Goal: Find contact information: Find contact information

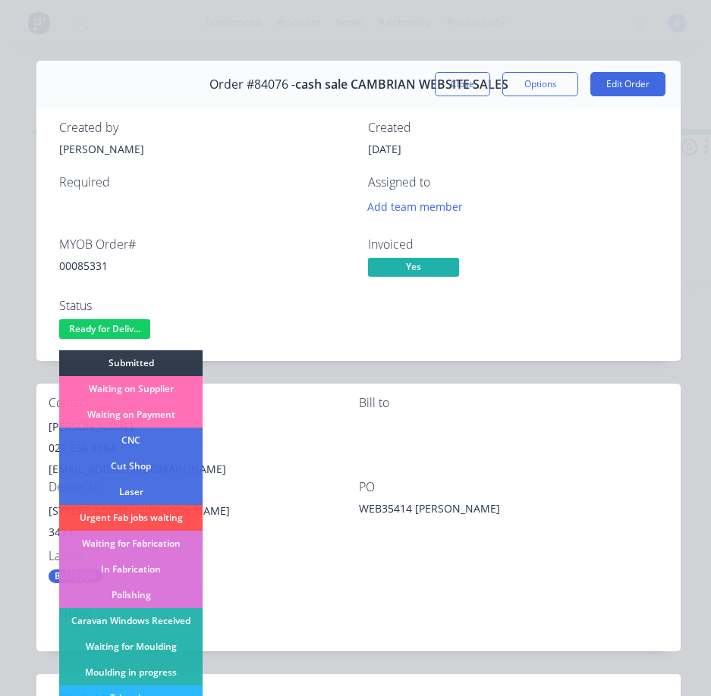
scroll to position [297, 0]
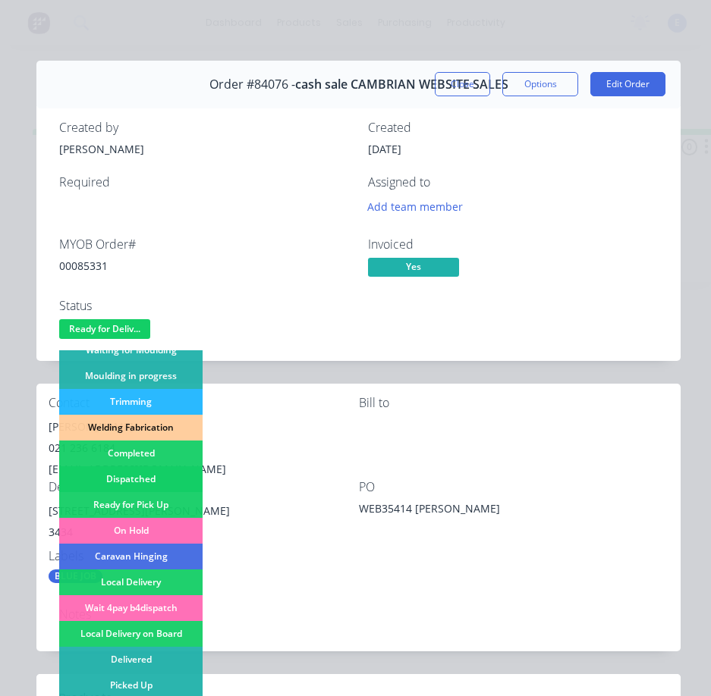
drag, startPoint x: 0, startPoint y: 0, endPoint x: 177, endPoint y: 469, distance: 500.9
click at [177, 469] on div "Dispatched" at bounding box center [130, 479] width 143 height 26
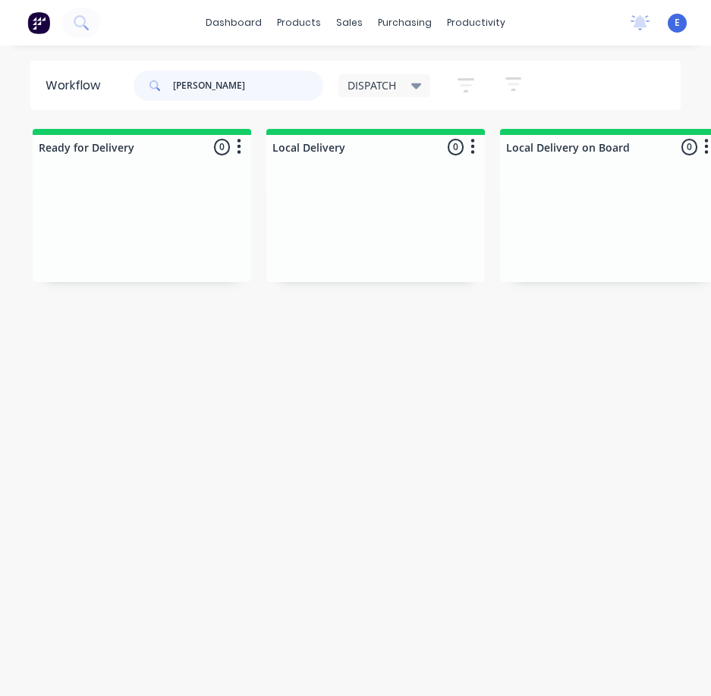
click at [259, 87] on input "[PERSON_NAME]" at bounding box center [248, 86] width 150 height 30
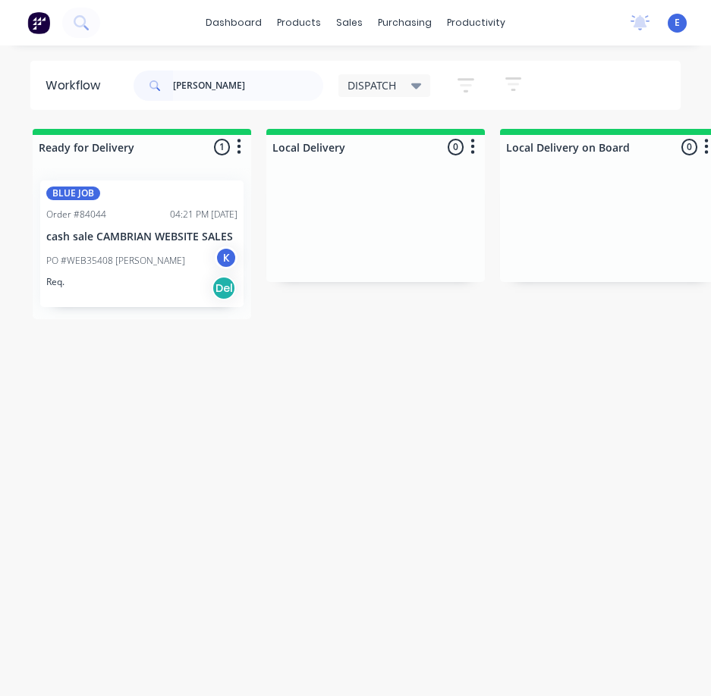
click at [140, 291] on div "Req. Del" at bounding box center [141, 288] width 191 height 26
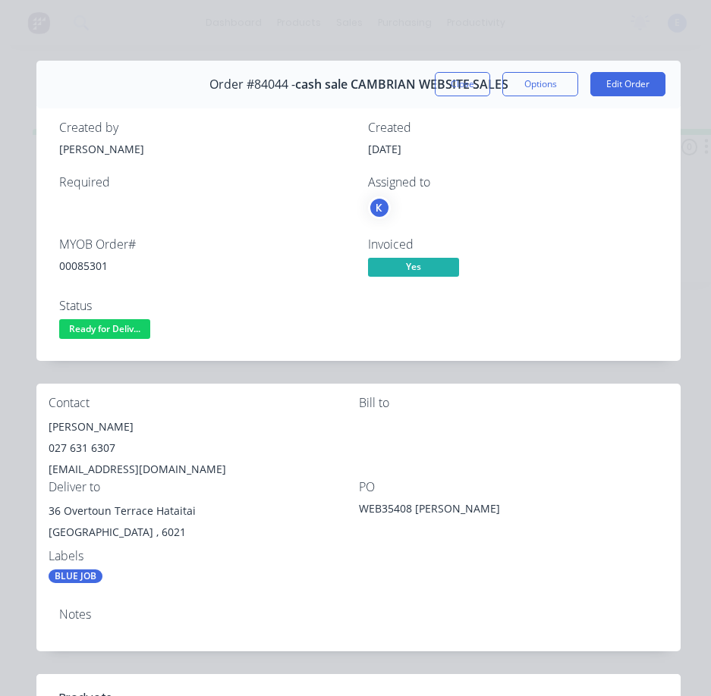
click at [97, 263] on div "00085301" at bounding box center [204, 266] width 290 height 16
copy div "00085301"
click at [89, 427] on div "[PERSON_NAME]" at bounding box center [204, 426] width 310 height 21
click at [90, 427] on div "[PERSON_NAME]" at bounding box center [204, 426] width 310 height 21
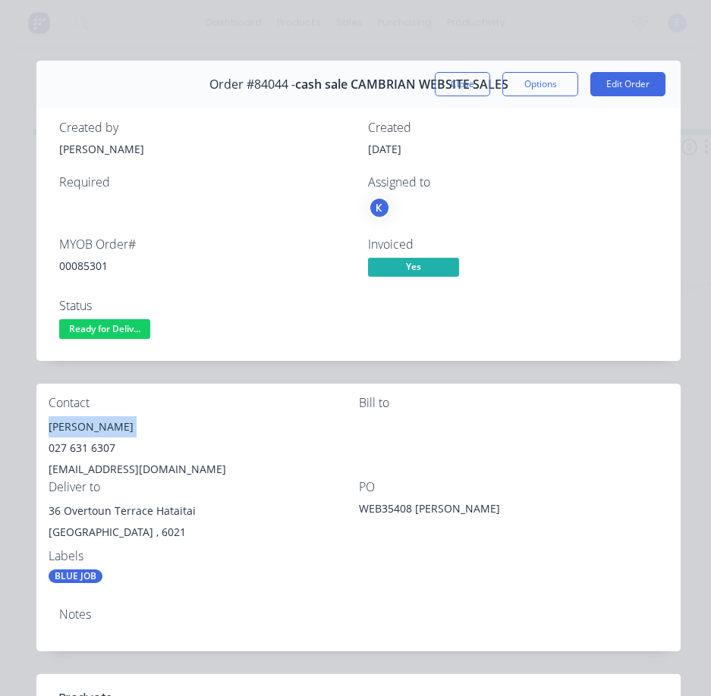
click at [89, 426] on div "[PERSON_NAME]" at bounding box center [204, 426] width 310 height 21
copy div "[PERSON_NAME]"
click at [72, 452] on div "027 631 6307" at bounding box center [204, 448] width 310 height 21
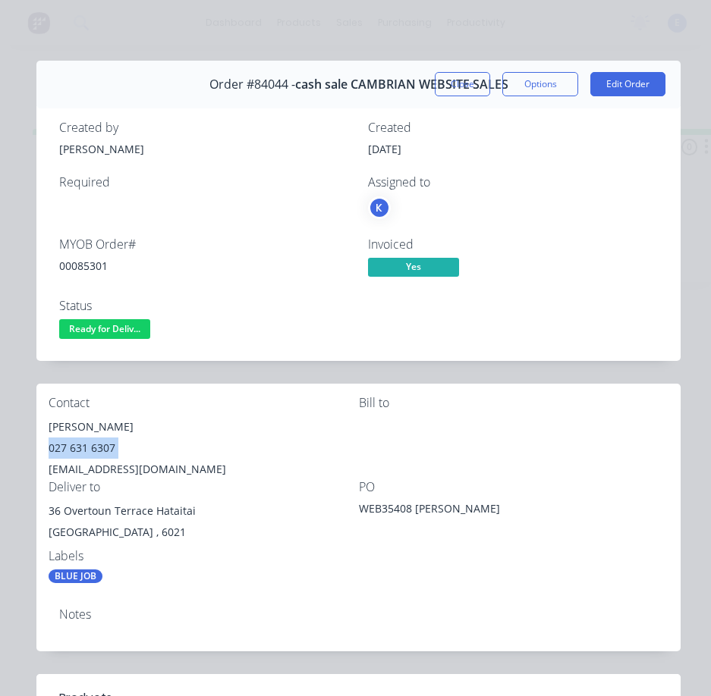
copy div "027 631 6307"
click at [94, 469] on div "[EMAIL_ADDRESS][DOMAIN_NAME]" at bounding box center [204, 469] width 310 height 21
copy div "[EMAIL_ADDRESS][DOMAIN_NAME]"
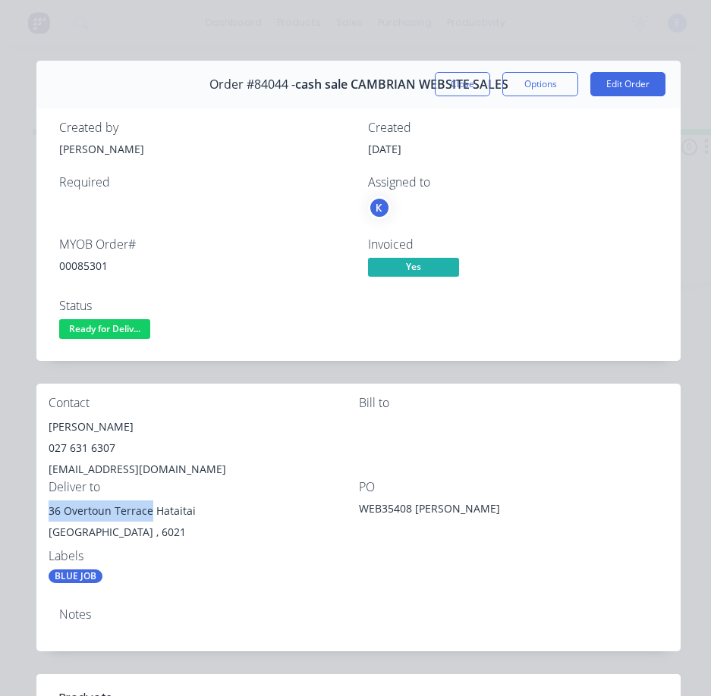
drag, startPoint x: 149, startPoint y: 507, endPoint x: 36, endPoint y: 509, distance: 113.0
click at [36, 509] on div "Contact [PERSON_NAME] [PHONE_NUMBER] [EMAIL_ADDRESS][DOMAIN_NAME] [PERSON_NAME]…" at bounding box center [358, 490] width 644 height 212
drag, startPoint x: 73, startPoint y: 523, endPoint x: 84, endPoint y: 523, distance: 11.4
click at [68, 526] on div "[GEOGRAPHIC_DATA] , 6021" at bounding box center [204, 532] width 310 height 21
click at [149, 513] on div "36 Overtoun Terrace Hataitai" at bounding box center [204, 511] width 310 height 21
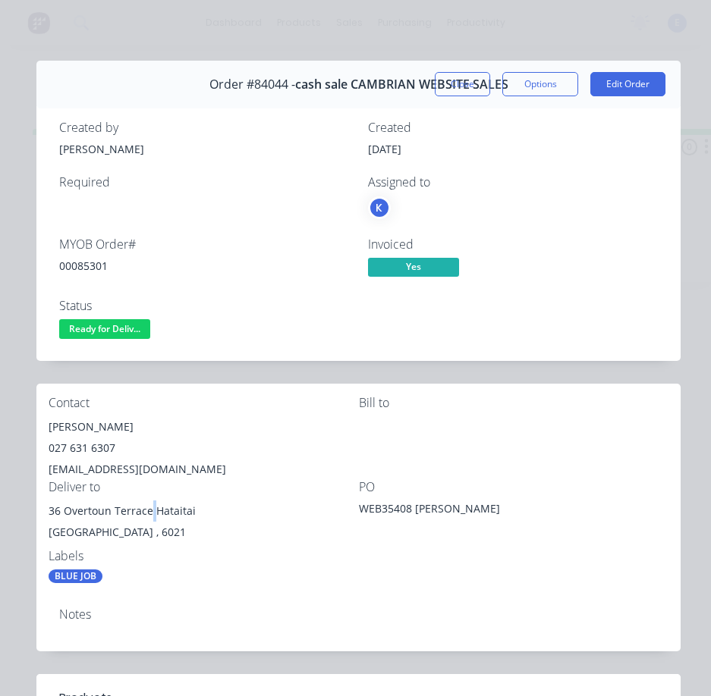
click at [151, 512] on div "36 Overtoun Terrace Hataitai" at bounding box center [204, 511] width 310 height 21
drag, startPoint x: 151, startPoint y: 512, endPoint x: 155, endPoint y: 528, distance: 16.6
click at [154, 519] on div "36 Overtoun Terrace Hataitai" at bounding box center [204, 511] width 310 height 21
drag, startPoint x: 155, startPoint y: 528, endPoint x: 149, endPoint y: 505, distance: 23.8
click at [155, 526] on div "[GEOGRAPHIC_DATA] , 6021" at bounding box center [204, 532] width 310 height 21
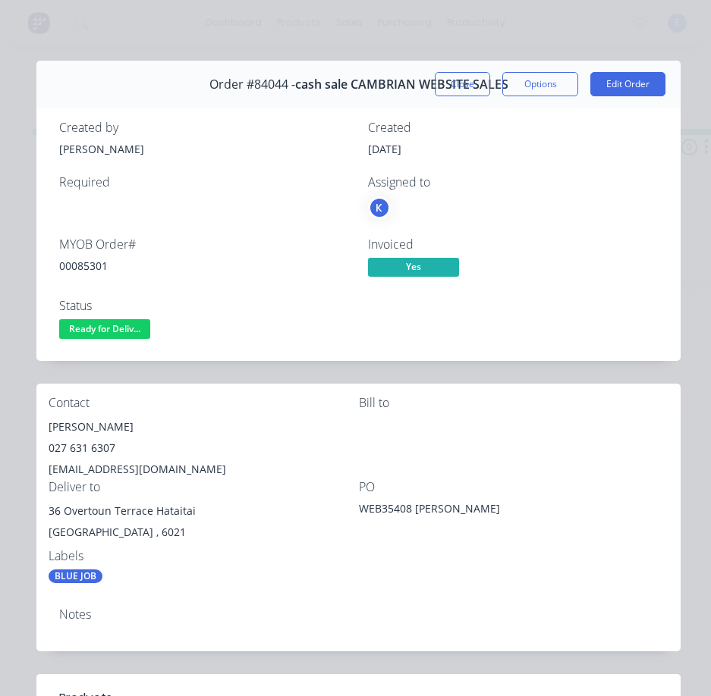
click at [149, 505] on div "36 Overtoun Terrace Hataitai" at bounding box center [204, 511] width 310 height 21
drag, startPoint x: 149, startPoint y: 508, endPoint x: 49, endPoint y: 515, distance: 101.1
click at [49, 515] on div "36 Overtoun Terrace Hataitai" at bounding box center [204, 511] width 310 height 21
copy div "36 Overtoun Terrace"
click at [115, 320] on span "Ready for Deliv..." at bounding box center [104, 328] width 91 height 19
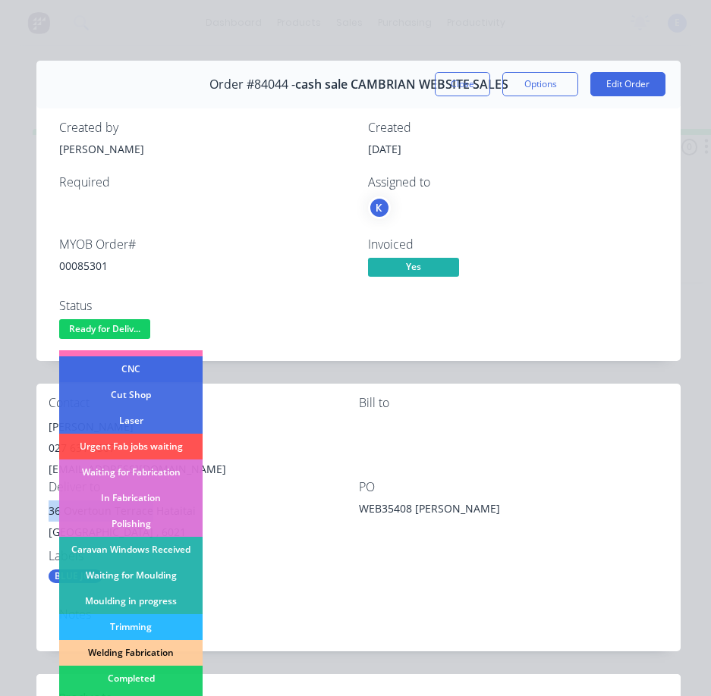
scroll to position [152, 0]
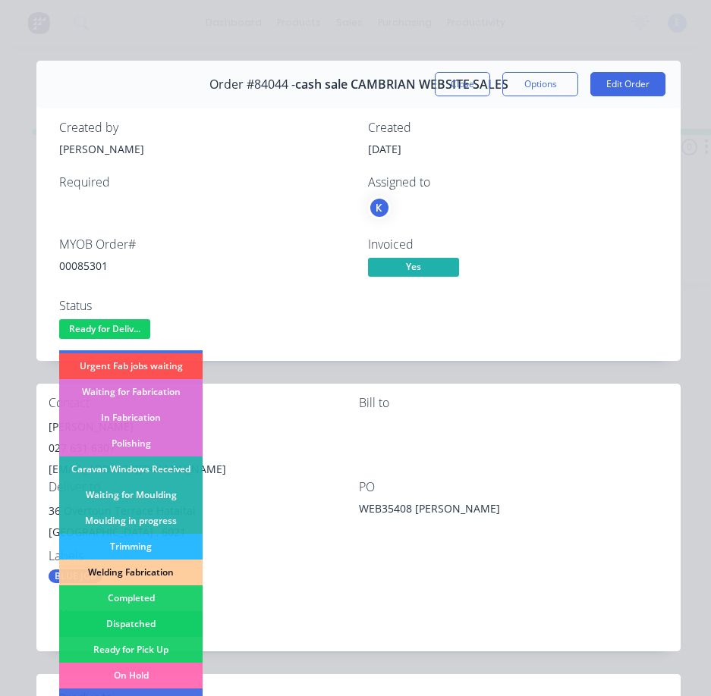
click at [177, 623] on div "Dispatched" at bounding box center [130, 624] width 143 height 26
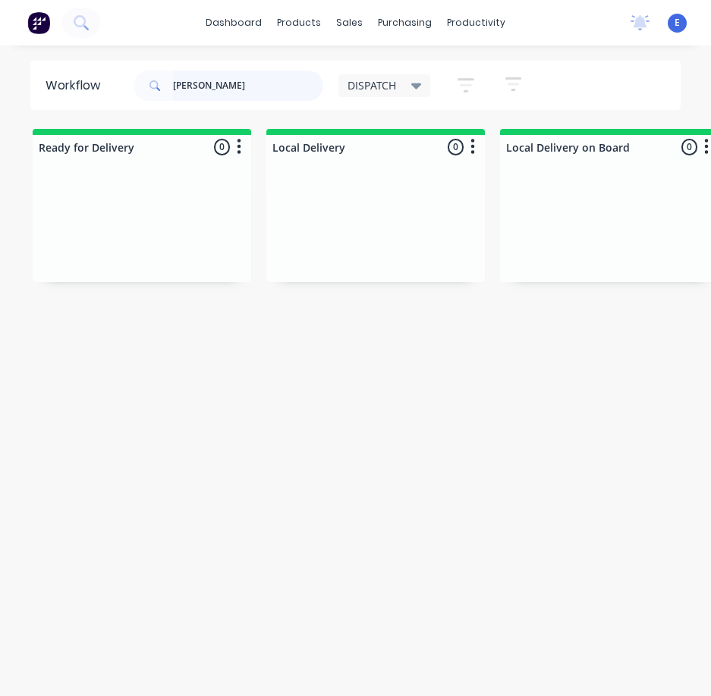
click at [241, 89] on input "[PERSON_NAME]" at bounding box center [248, 86] width 150 height 30
click at [242, 89] on input "[PERSON_NAME]" at bounding box center [248, 86] width 150 height 30
click at [244, 88] on input "[PERSON_NAME]" at bounding box center [248, 86] width 150 height 30
click at [244, 86] on input "[PERSON_NAME]" at bounding box center [248, 86] width 150 height 30
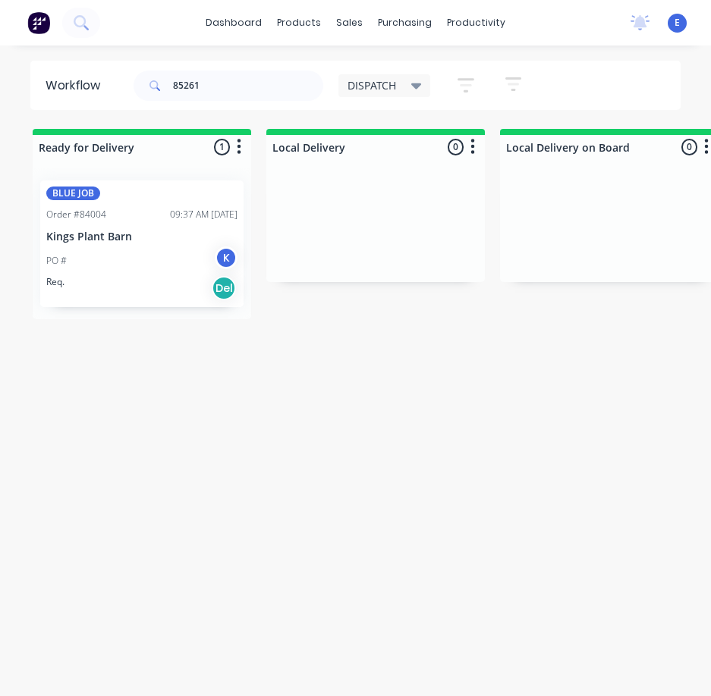
click at [108, 190] on div "BLUE JOB" at bounding box center [141, 194] width 191 height 14
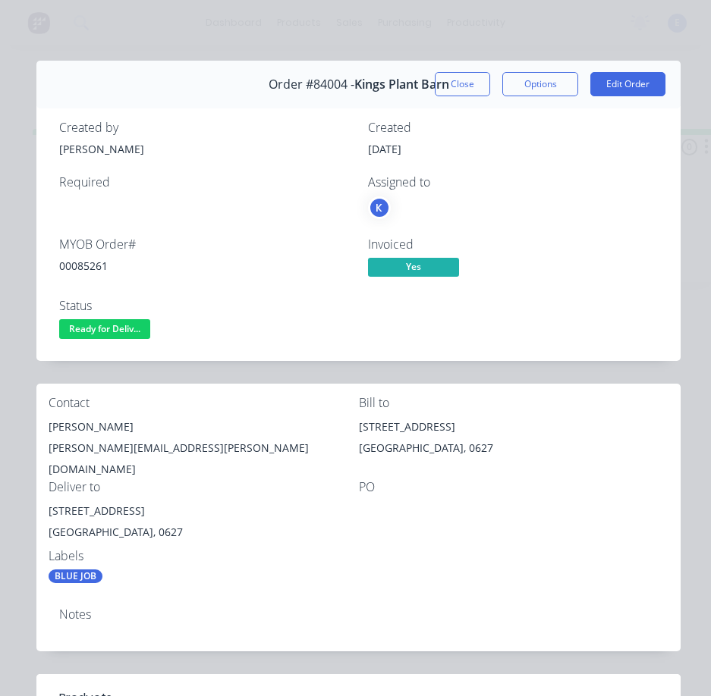
drag, startPoint x: 108, startPoint y: 190, endPoint x: 115, endPoint y: 110, distance: 80.7
click at [115, 110] on div "Created by [PERSON_NAME] Created [DATE] Required Assigned to K MYOB Order # 000…" at bounding box center [358, 231] width 644 height 259
click at [240, 70] on div "Order #84004 - [GEOGRAPHIC_DATA] Barn Close Options Edit Order" at bounding box center [358, 85] width 644 height 48
drag, startPoint x: 250, startPoint y: 89, endPoint x: 190, endPoint y: 161, distance: 93.6
click at [190, 161] on div "Created by [PERSON_NAME] Created [DATE] Required Assigned to K" at bounding box center [358, 170] width 598 height 98
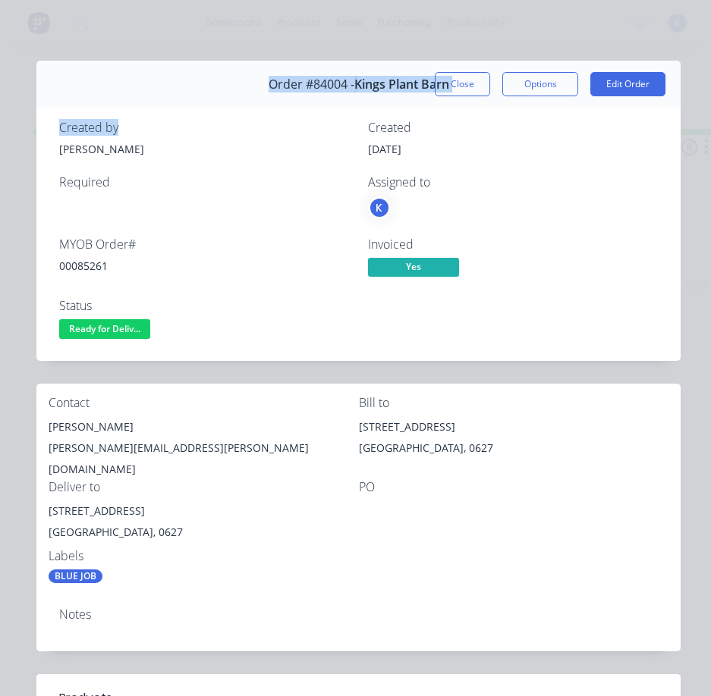
click at [0, 206] on html "dashboard products sales purchasing productivity dashboard products Product Cat…" at bounding box center [355, 318] width 711 height 636
click at [87, 269] on div "00085261" at bounding box center [204, 266] width 290 height 16
click at [86, 268] on div "00085261" at bounding box center [204, 266] width 290 height 16
click at [89, 269] on div "00085261" at bounding box center [204, 266] width 290 height 16
click at [90, 270] on div "00085261" at bounding box center [204, 266] width 290 height 16
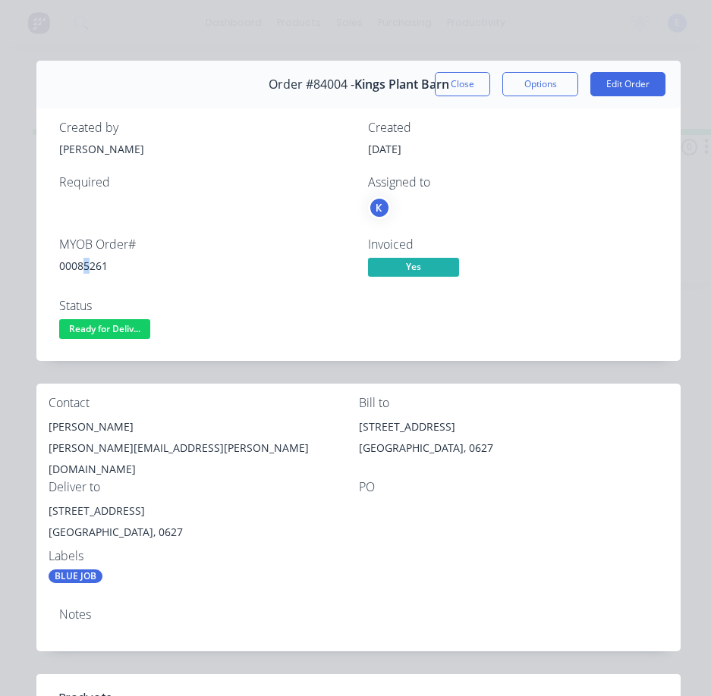
click at [88, 268] on div "00085261" at bounding box center [204, 266] width 290 height 16
click at [88, 266] on div "00085261" at bounding box center [204, 266] width 290 height 16
click at [92, 266] on div "00085261" at bounding box center [204, 266] width 290 height 16
click at [89, 430] on div "[PERSON_NAME]" at bounding box center [204, 426] width 310 height 21
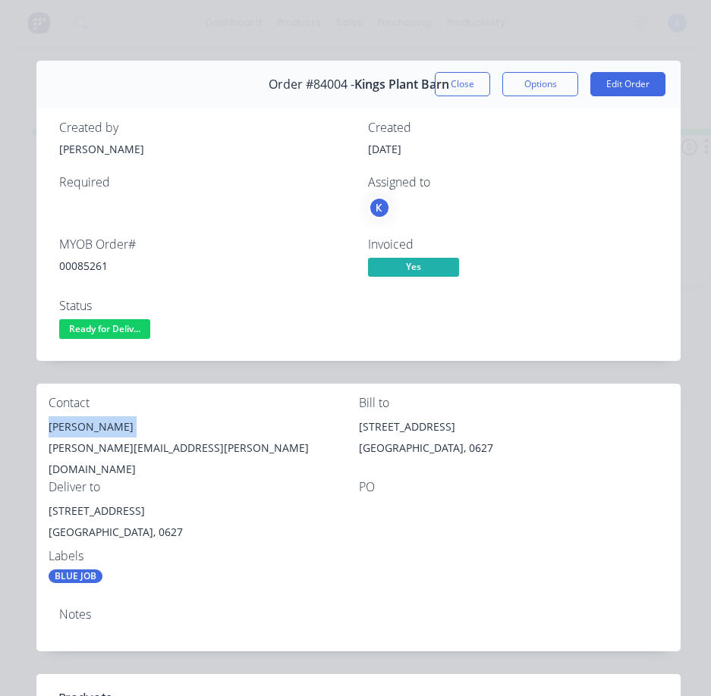
click at [89, 428] on div "[PERSON_NAME]" at bounding box center [204, 426] width 310 height 21
click at [91, 428] on div "[PERSON_NAME]" at bounding box center [204, 426] width 310 height 21
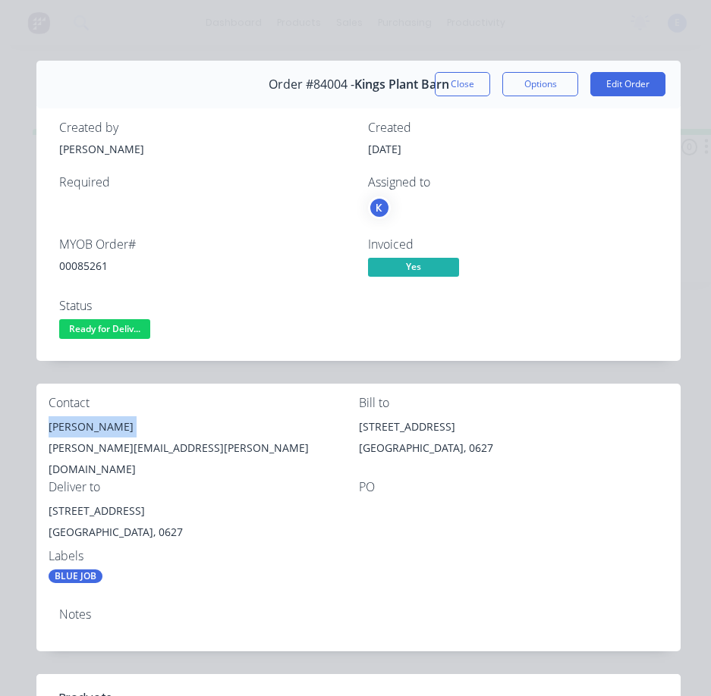
copy div "[PERSON_NAME]"
click at [96, 451] on div "[PERSON_NAME][EMAIL_ADDRESS][PERSON_NAME][DOMAIN_NAME]" at bounding box center [204, 459] width 310 height 42
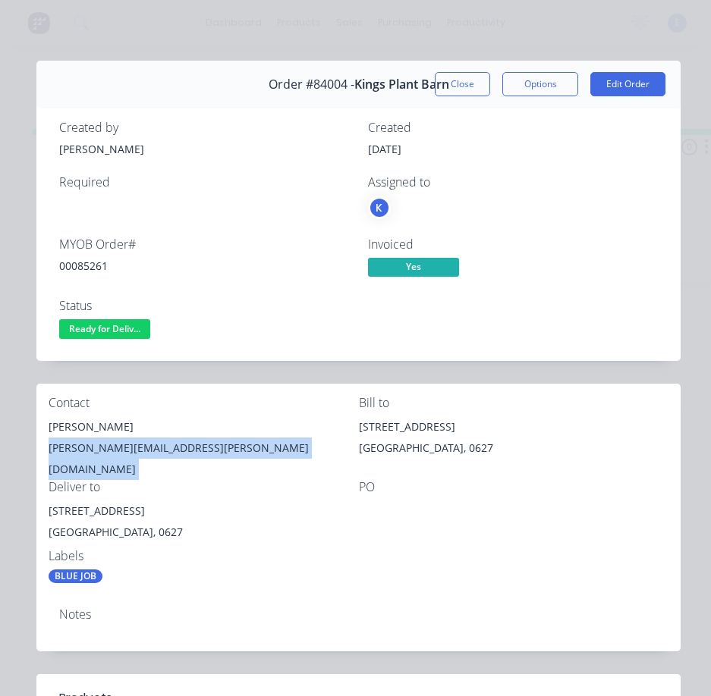
click at [96, 451] on div "[PERSON_NAME][EMAIL_ADDRESS][PERSON_NAME][DOMAIN_NAME]" at bounding box center [204, 459] width 310 height 42
copy div "[PERSON_NAME][EMAIL_ADDRESS][PERSON_NAME][DOMAIN_NAME]"
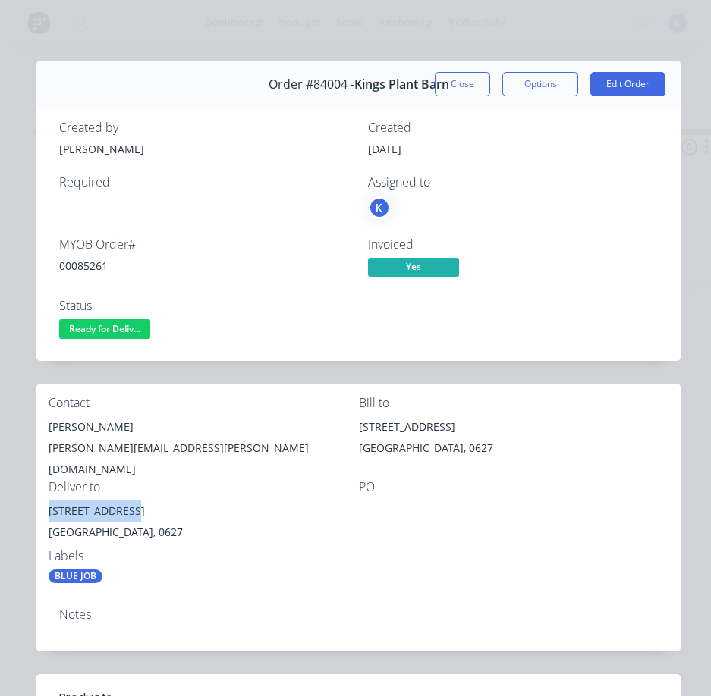
drag, startPoint x: 133, startPoint y: 500, endPoint x: 46, endPoint y: 492, distance: 87.5
click at [42, 491] on div "Contact [PERSON_NAME] [PERSON_NAME][EMAIL_ADDRESS][PERSON_NAME][DOMAIN_NAME] Bi…" at bounding box center [358, 490] width 644 height 212
copy div "[STREET_ADDRESS]"
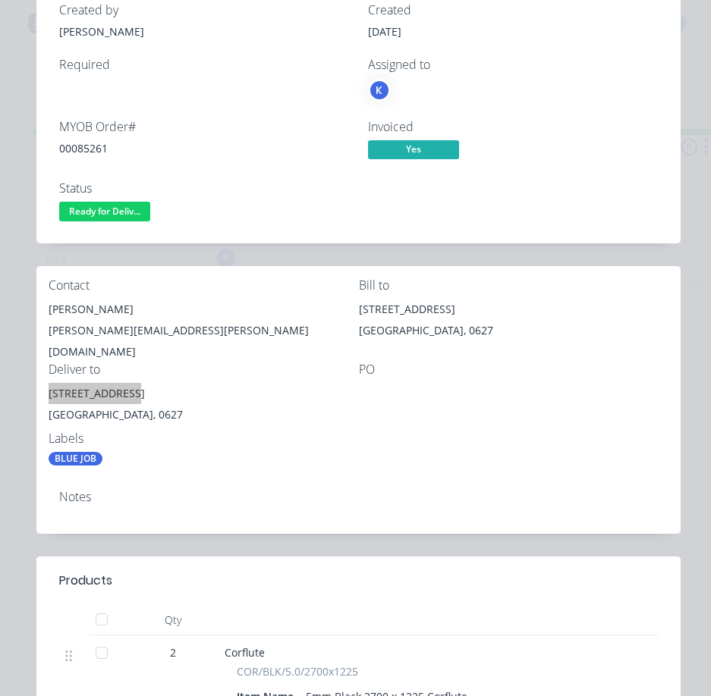
scroll to position [76, 0]
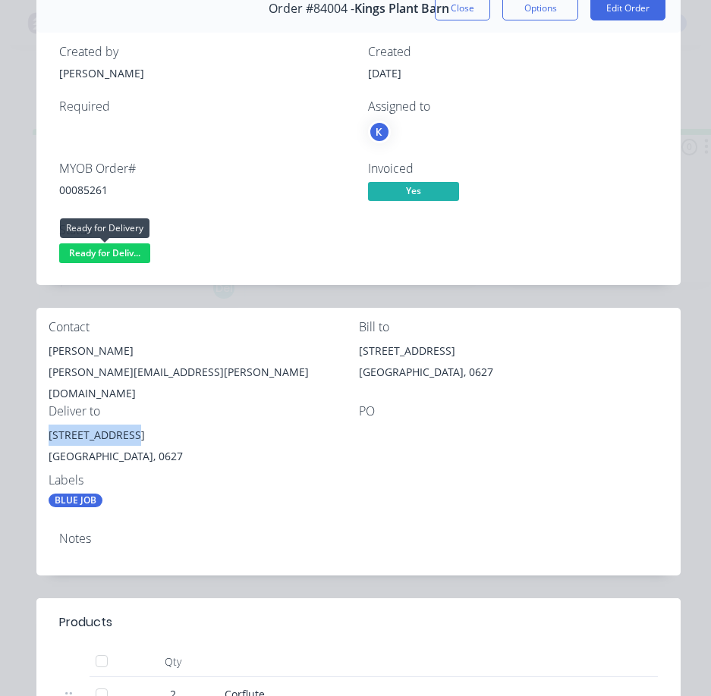
click at [120, 254] on span "Ready for Deliv..." at bounding box center [104, 252] width 91 height 19
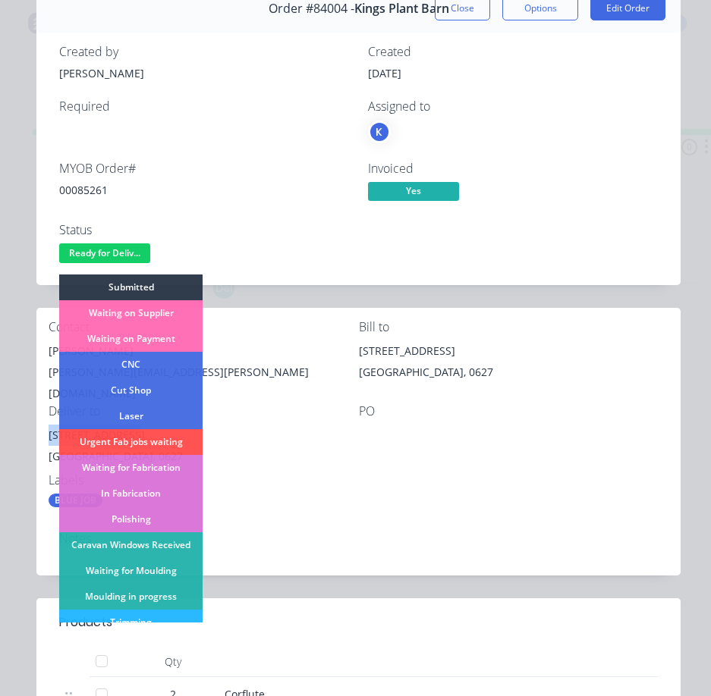
scroll to position [228, 0]
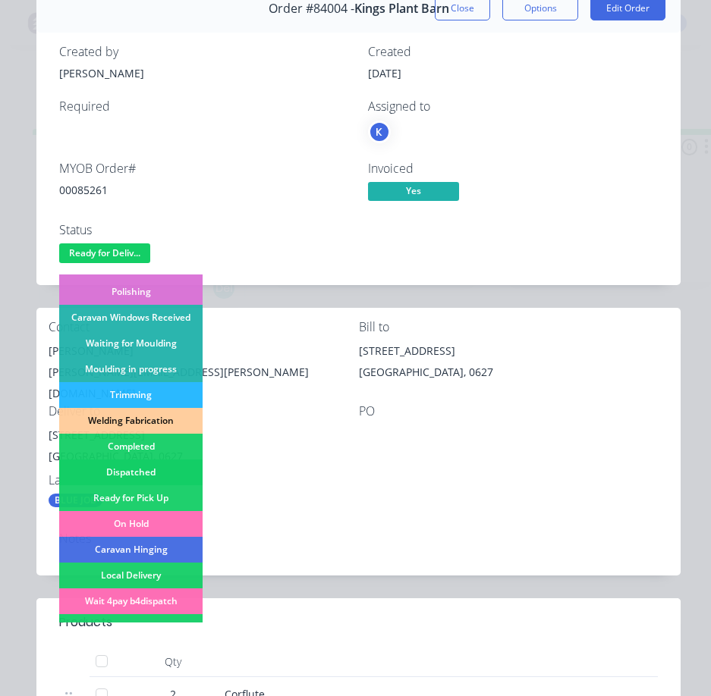
click at [140, 463] on div "Dispatched" at bounding box center [130, 473] width 143 height 26
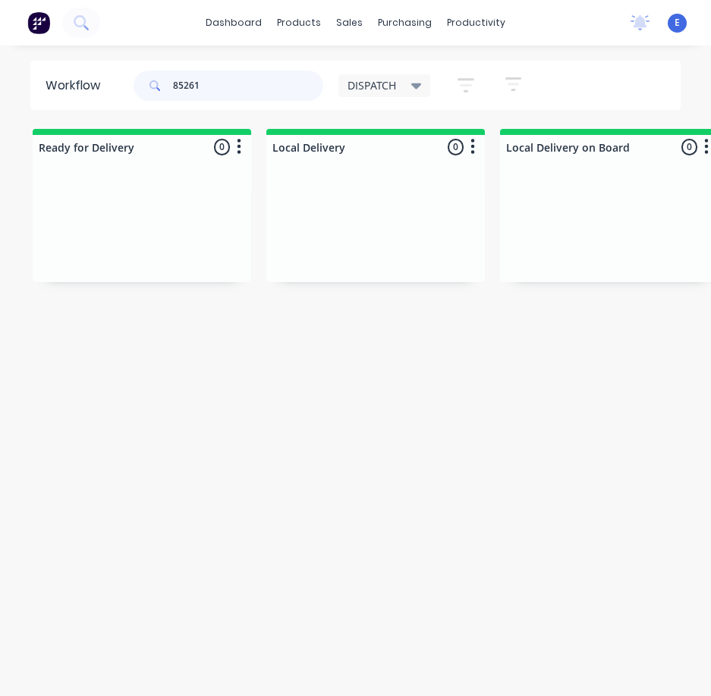
click at [214, 83] on input "85261" at bounding box center [248, 86] width 150 height 30
click at [213, 83] on input "85261" at bounding box center [248, 86] width 150 height 30
click at [213, 84] on input "85261" at bounding box center [248, 86] width 150 height 30
type input "85385"
click at [165, 255] on div "Req. Del" at bounding box center [141, 252] width 191 height 26
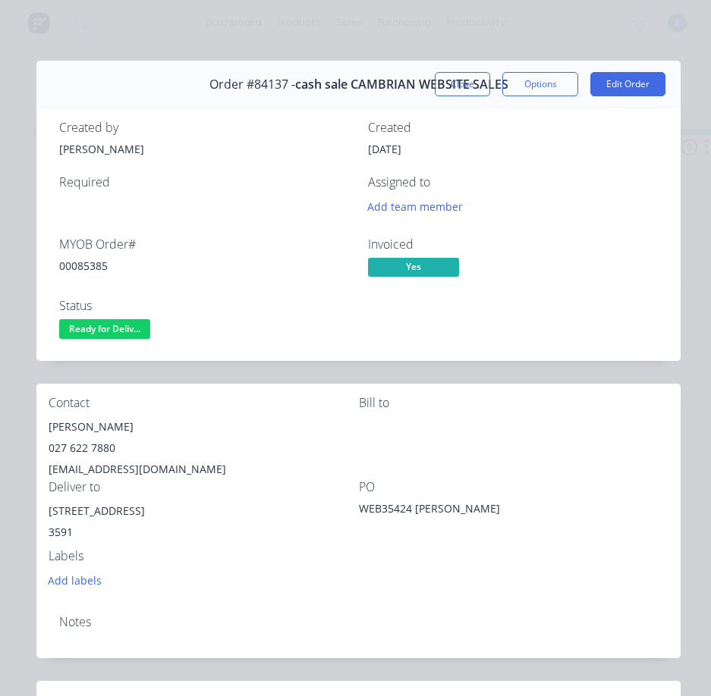
click at [77, 267] on div "00085385" at bounding box center [204, 266] width 290 height 16
click at [78, 267] on div "00085385" at bounding box center [204, 266] width 290 height 16
copy div "00085385"
click at [93, 432] on div "[PERSON_NAME]" at bounding box center [204, 426] width 310 height 21
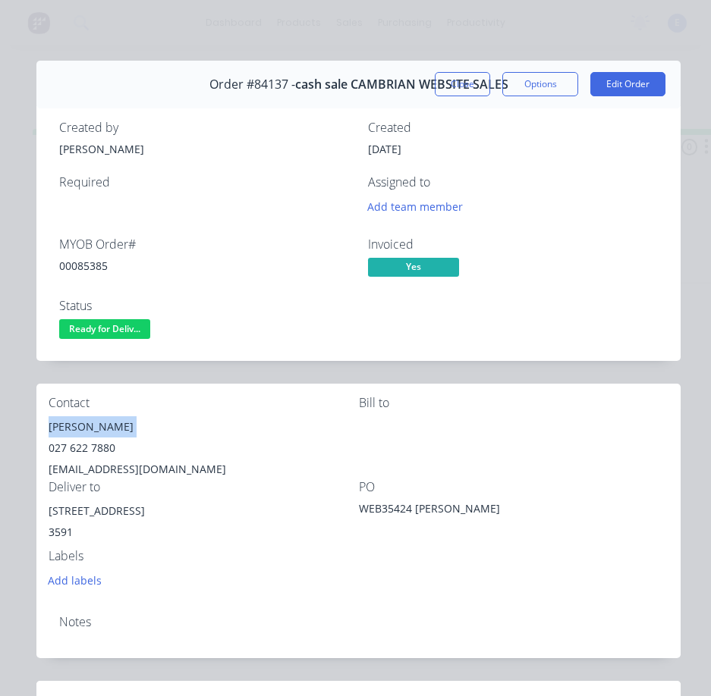
click at [93, 432] on div "[PERSON_NAME]" at bounding box center [204, 426] width 310 height 21
copy div "[PERSON_NAME]"
click at [82, 447] on div "027 622 7880" at bounding box center [204, 448] width 310 height 21
click at [82, 446] on div "027 622 7880" at bounding box center [204, 448] width 310 height 21
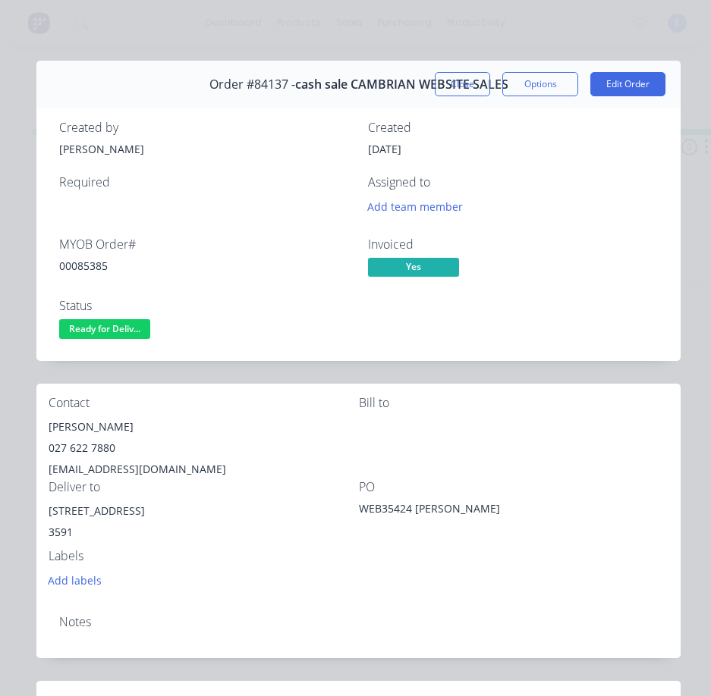
click at [99, 472] on div "[EMAIL_ADDRESS][DOMAIN_NAME]" at bounding box center [204, 469] width 310 height 21
click at [142, 513] on div "[STREET_ADDRESS]" at bounding box center [204, 511] width 310 height 21
drag, startPoint x: 143, startPoint y: 513, endPoint x: 33, endPoint y: 499, distance: 110.1
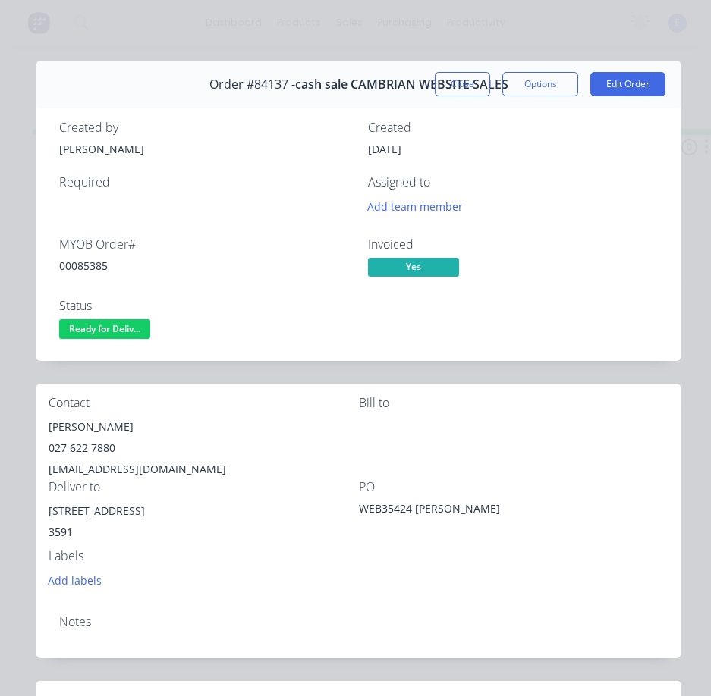
click at [33, 499] on div "Order details Collaborate Checklists 0/0 Tracking Linked Orders Timeline Order …" at bounding box center [355, 566] width 680 height 1010
drag, startPoint x: 127, startPoint y: 534, endPoint x: 132, endPoint y: 525, distance: 10.5
click at [127, 535] on div "3591" at bounding box center [204, 532] width 310 height 21
drag, startPoint x: 142, startPoint y: 512, endPoint x: 58, endPoint y: 514, distance: 84.2
click at [38, 510] on div "Contact [PERSON_NAME] [PHONE_NUMBER] [EMAIL_ADDRESS][DOMAIN_NAME] Bill to Deliv…" at bounding box center [358, 493] width 644 height 219
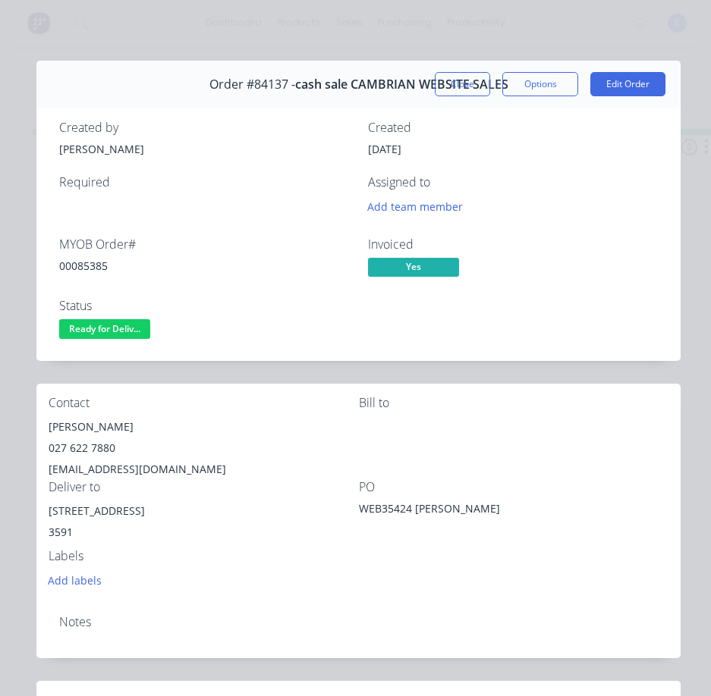
click at [91, 430] on div "[PERSON_NAME]" at bounding box center [204, 426] width 310 height 21
click at [93, 430] on div "[PERSON_NAME]" at bounding box center [204, 426] width 310 height 21
click at [78, 422] on div "[PERSON_NAME]" at bounding box center [204, 426] width 310 height 21
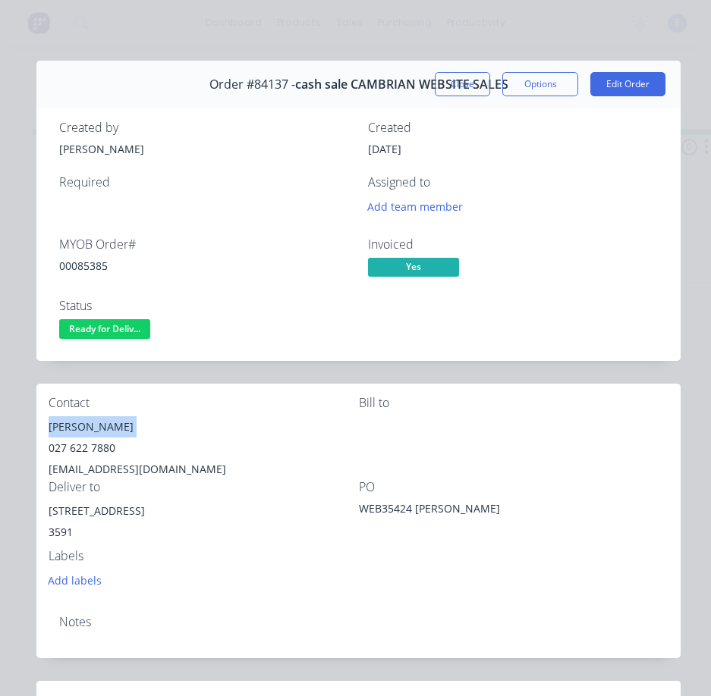
click at [78, 422] on div "[PERSON_NAME]" at bounding box center [204, 426] width 310 height 21
